Goal: Transaction & Acquisition: Register for event/course

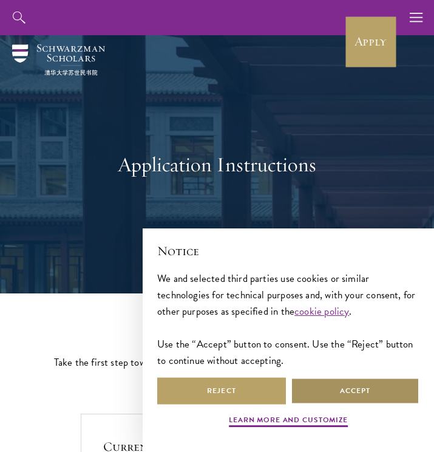
click at [340, 377] on button "Accept" at bounding box center [355, 390] width 129 height 27
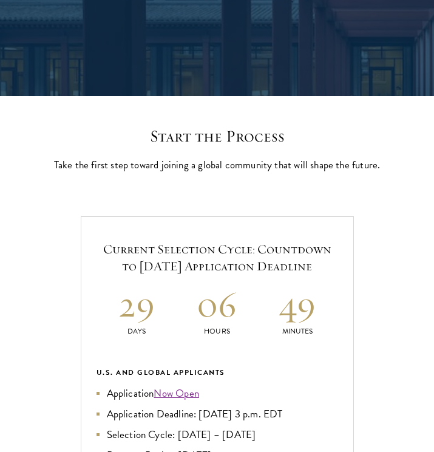
scroll to position [198, 0]
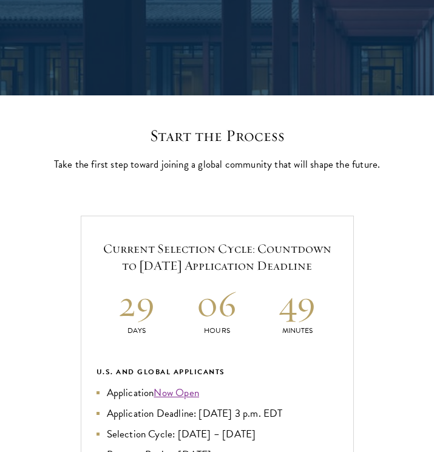
click at [302, 173] on p "Take the first step toward joining a global community that will shape the futur…" at bounding box center [217, 164] width 376 height 18
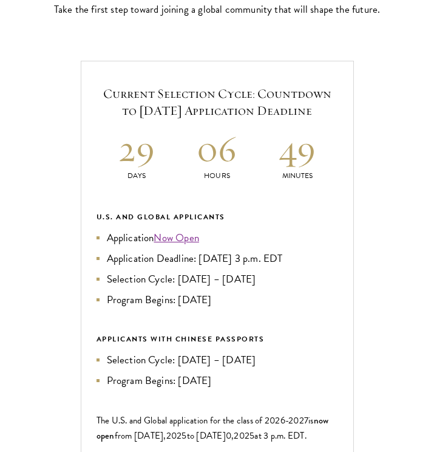
scroll to position [354, 0]
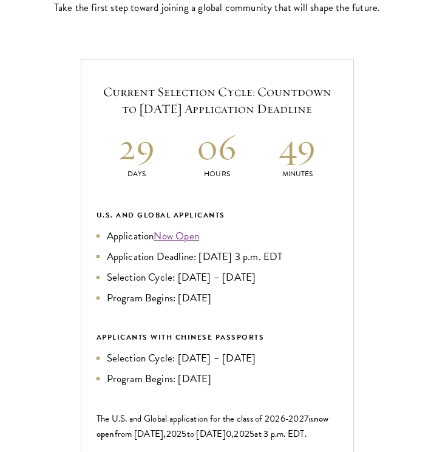
click at [182, 215] on div "Current Selection Cycle: Countdown to September 10, 2025 Application Deadline 2…" at bounding box center [217, 311] width 273 height 504
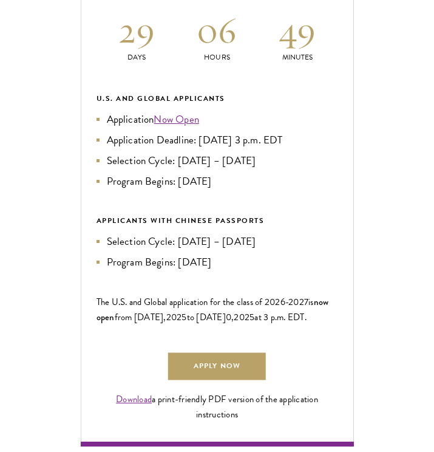
scroll to position [473, 0]
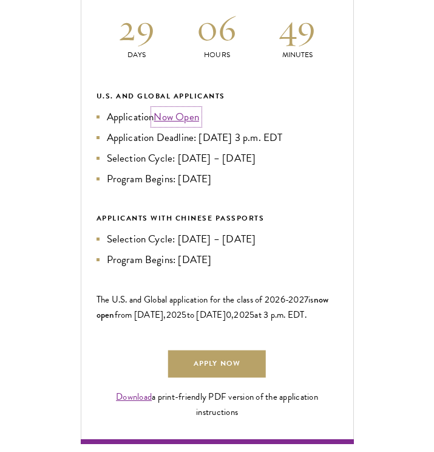
click at [193, 124] on link "Now Open" at bounding box center [176, 116] width 45 height 15
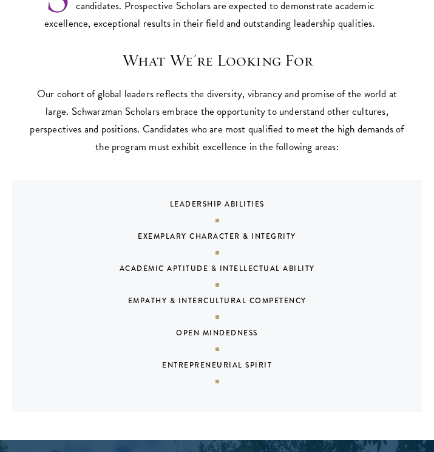
scroll to position [759, 0]
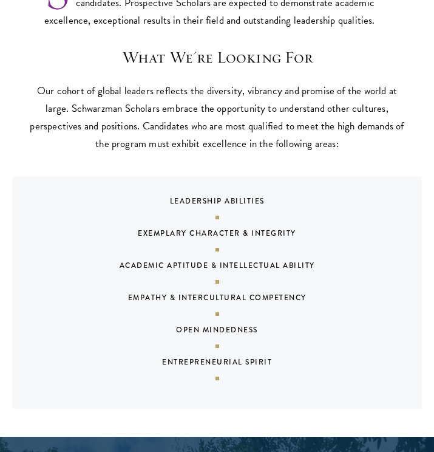
click at [208, 152] on p "Our cohort of global leaders reflects the diversity, vibrancy and promise of th…" at bounding box center [217, 117] width 376 height 70
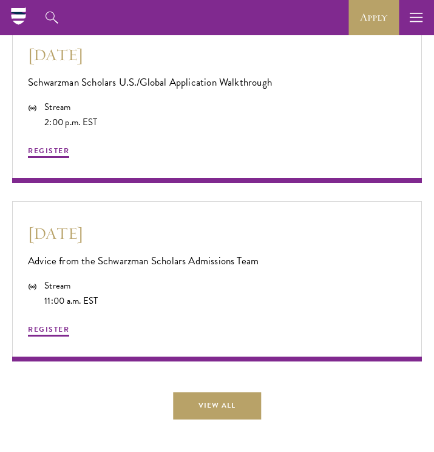
scroll to position [2650, 0]
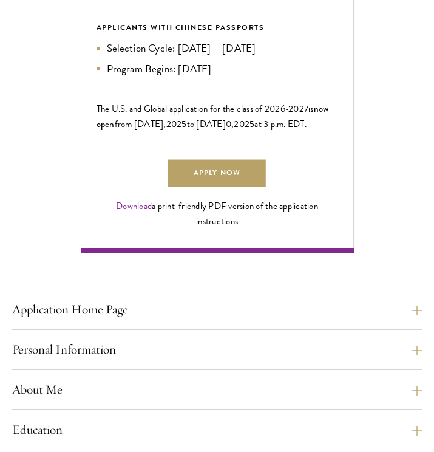
scroll to position [665, 0]
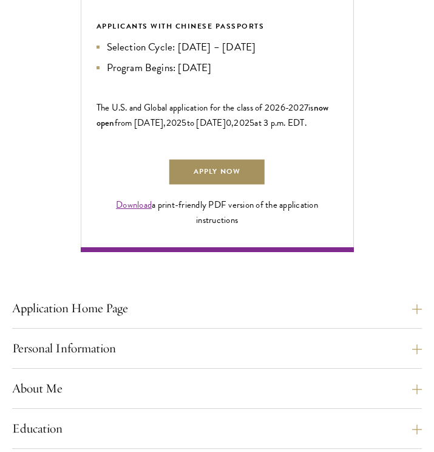
click at [191, 185] on link "Apply Now" at bounding box center [216, 171] width 97 height 27
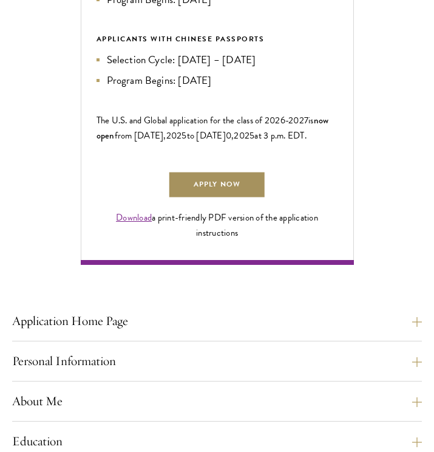
scroll to position [653, 0]
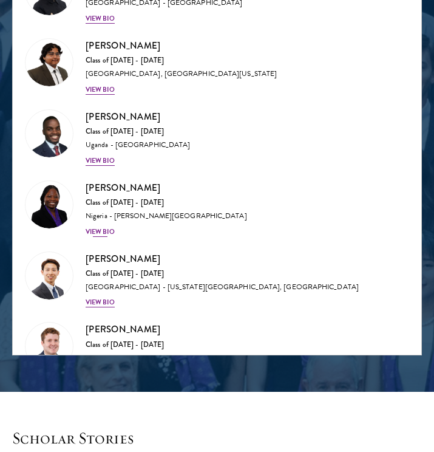
scroll to position [508, 0]
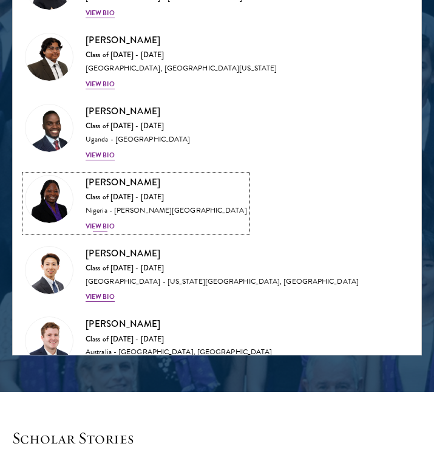
click at [115, 231] on div "View Bio" at bounding box center [100, 227] width 29 height 10
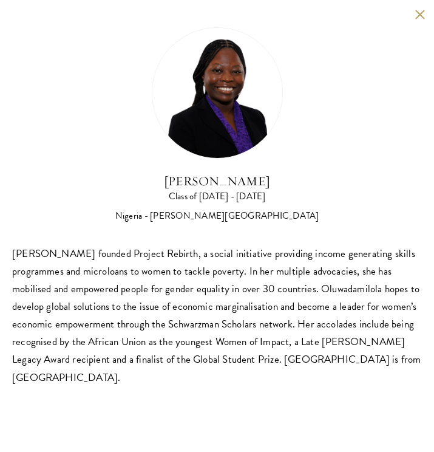
scroll to position [1464, 0]
click at [120, 314] on div "[PERSON_NAME] founded Project Rebirth, a social initiative providing income gen…" at bounding box center [217, 315] width 410 height 141
click at [186, 273] on div "[PERSON_NAME] founded Project Rebirth, a social initiative providing income gen…" at bounding box center [217, 315] width 410 height 141
click at [425, 15] on div "[PERSON_NAME] Class of [DATE] - [DATE] [GEOGRAPHIC_DATA] - [PERSON_NAME][GEOGRA…" at bounding box center [217, 206] width 434 height 413
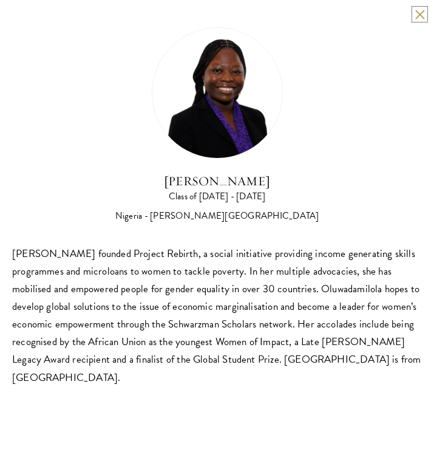
click at [419, 18] on button at bounding box center [419, 14] width 10 height 10
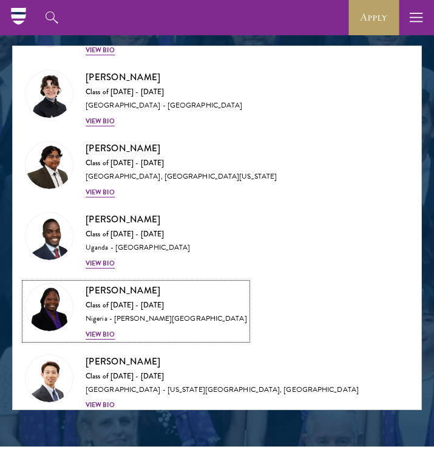
scroll to position [509, 0]
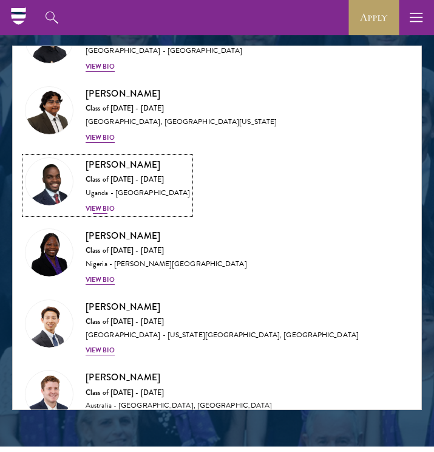
click at [86, 214] on div "View Bio" at bounding box center [100, 209] width 29 height 10
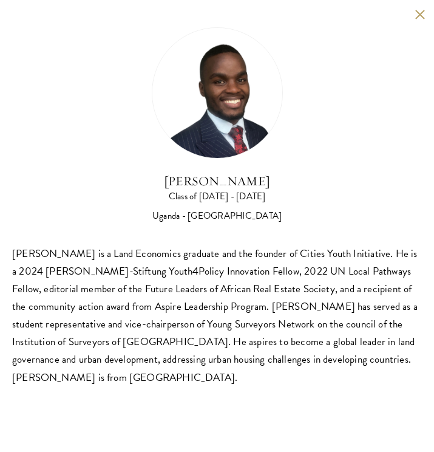
click at [121, 323] on div "[PERSON_NAME] is a Land Economics graduate and the founder of Cities Youth Init…" at bounding box center [217, 315] width 410 height 141
click at [92, 349] on div "[PERSON_NAME] is a Land Economics graduate and the founder of Cities Youth Init…" at bounding box center [217, 315] width 410 height 141
click at [197, 330] on div "[PERSON_NAME] is a Land Economics graduate and the founder of Cities Youth Init…" at bounding box center [217, 315] width 410 height 141
click at [231, 371] on div "[PERSON_NAME] is a Land Economics graduate and the founder of Cities Youth Init…" at bounding box center [217, 315] width 410 height 141
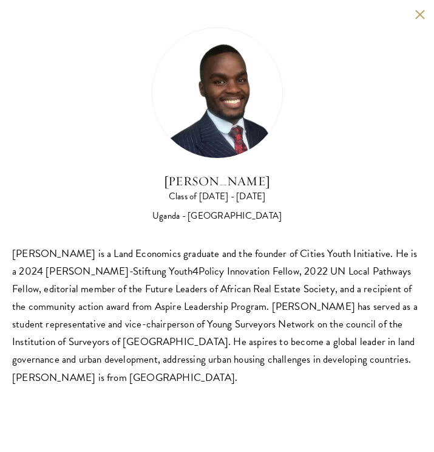
scroll to position [1466, 0]
click at [63, 357] on div "[PERSON_NAME] is a Land Economics graduate and the founder of Cities Youth Init…" at bounding box center [217, 315] width 410 height 141
click at [130, 347] on div "[PERSON_NAME] is a Land Economics graduate and the founder of Cities Youth Init…" at bounding box center [217, 315] width 410 height 141
click at [226, 360] on div "[PERSON_NAME] is a Land Economics graduate and the founder of Cities Youth Init…" at bounding box center [217, 315] width 410 height 141
click at [184, 373] on div "[PERSON_NAME] is a Land Economics graduate and the founder of Cities Youth Init…" at bounding box center [217, 315] width 410 height 141
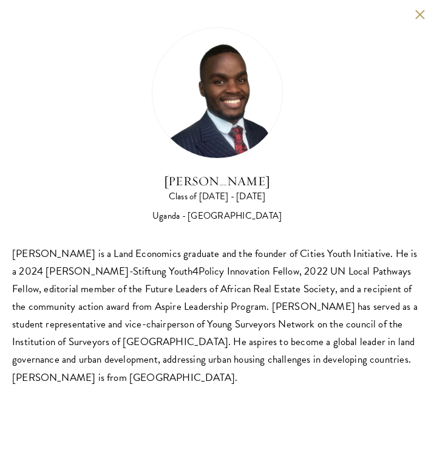
scroll to position [1500, 0]
click at [413, 17] on div "[PERSON_NAME] Class of [DATE] - [DATE] [GEOGRAPHIC_DATA] - [GEOGRAPHIC_DATA] [G…" at bounding box center [217, 206] width 434 height 413
click at [424, 15] on button at bounding box center [419, 14] width 10 height 10
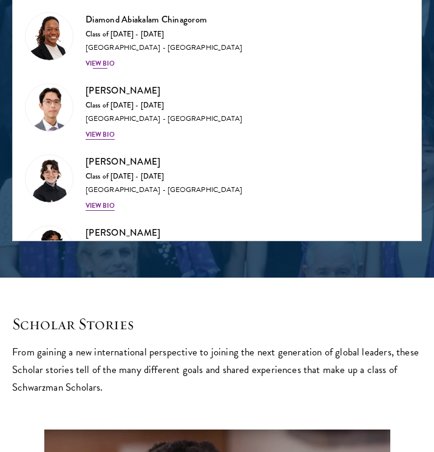
scroll to position [223, 0]
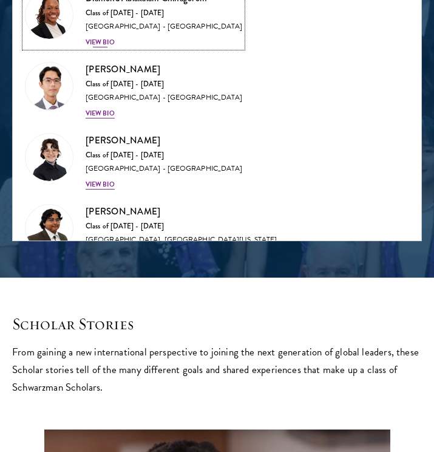
click at [86, 47] on div "View Bio" at bounding box center [100, 43] width 29 height 10
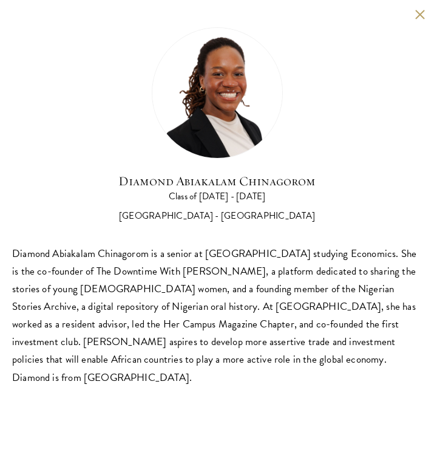
click at [205, 310] on div "Diamond Abiakalam Chinagorom is a senior at [GEOGRAPHIC_DATA] studying Economic…" at bounding box center [217, 315] width 410 height 141
click at [302, 302] on div "Diamond Abiakalam Chinagorom is a senior at [GEOGRAPHIC_DATA] studying Economic…" at bounding box center [217, 315] width 410 height 141
click at [322, 302] on div "Diamond Abiakalam Chinagorom is a senior at [GEOGRAPHIC_DATA] studying Economic…" at bounding box center [217, 315] width 410 height 141
click at [216, 386] on div "Diamond Abiakalam Chinagorom is a senior at [GEOGRAPHIC_DATA] studying Economic…" at bounding box center [217, 315] width 410 height 141
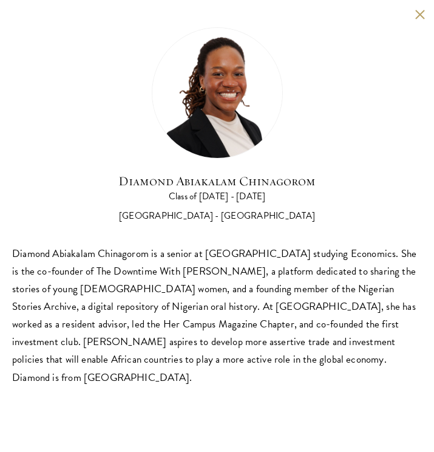
click at [292, 371] on div "Diamond Abiakalam Chinagorom is a senior at [GEOGRAPHIC_DATA] studying Economic…" at bounding box center [217, 315] width 410 height 141
click at [417, 19] on button at bounding box center [419, 14] width 10 height 10
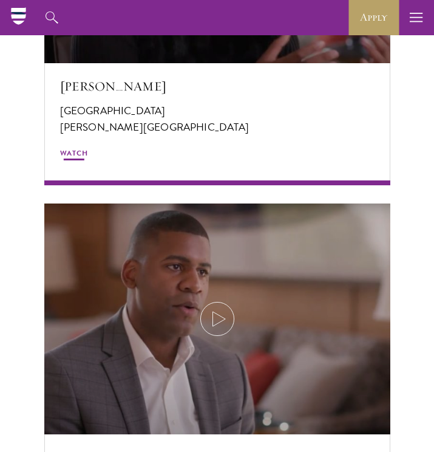
scroll to position [2094, 0]
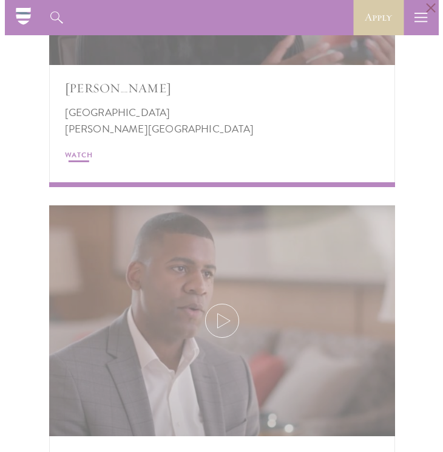
scroll to position [2099, 0]
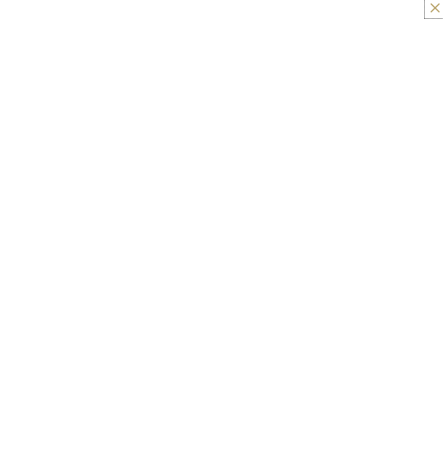
click at [433, 12] on button at bounding box center [435, 8] width 16 height 16
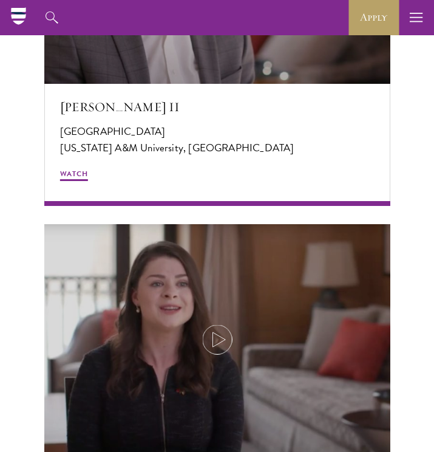
scroll to position [2446, 0]
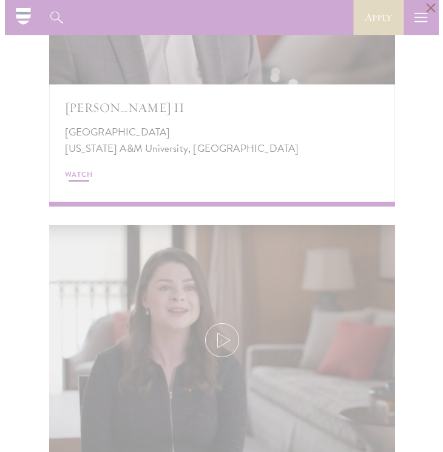
scroll to position [2451, 0]
